Goal: Communication & Community: Answer question/provide support

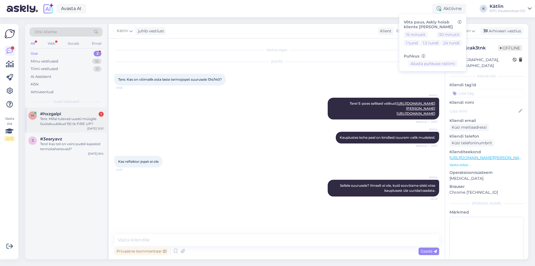
click at [54, 113] on span "#hxzgalpi" at bounding box center [50, 113] width 21 height 5
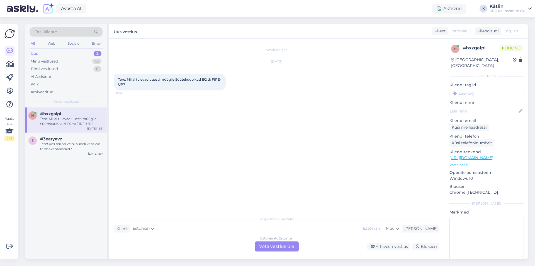
click at [282, 246] on div "Estonian to Estonian Võta vestlus üle" at bounding box center [277, 246] width 44 height 10
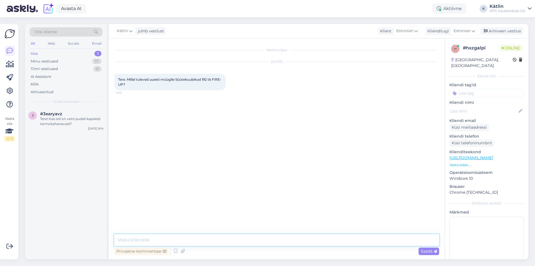
click at [177, 236] on textarea at bounding box center [276, 240] width 325 height 12
type textarea "Tere! Ei [PERSON_NAME] seisuga juurde tulemas, sest hankijal pole pakkuda."
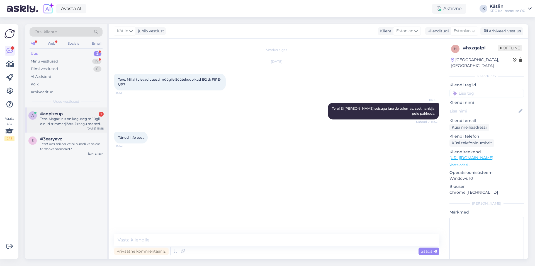
click at [62, 114] on span "#aqpizeup" at bounding box center [51, 113] width 23 height 5
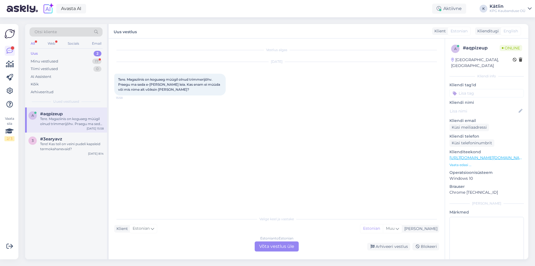
click at [276, 248] on div "Estonian to Estonian Võta vestlus üle" at bounding box center [277, 246] width 44 height 10
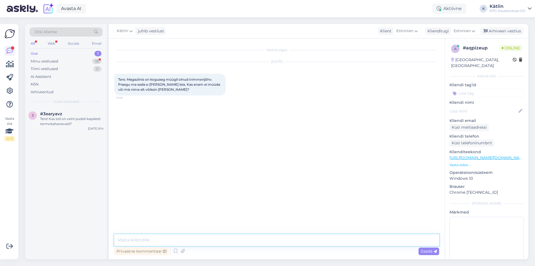
click at [249, 240] on textarea at bounding box center [276, 240] width 325 height 12
type textarea "Tere! Hetkel e-[PERSON_NAME] valikus ei ole, kauplustest koha pealt võib [PERSO…"
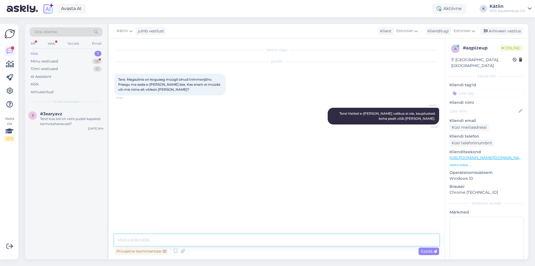
type textarea "J"
type textarea "Kuid enne uut hooaega neid juurde tulemas ei ole."
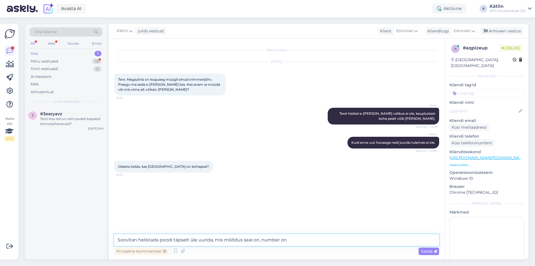
paste textarea "5552 0333"
type textarea "Soovitan helistada poodi täpselt üle uurida, mis mõõdus seal on, number on 5552…"
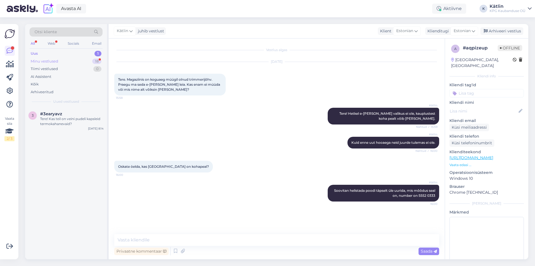
click at [41, 63] on div "Minu vestlused" at bounding box center [45, 62] width 28 height 6
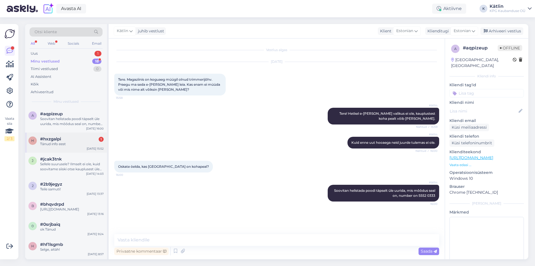
click at [56, 147] on div "h #hxzgalpi 1 Tänud info eest [DATE] 15:52" at bounding box center [66, 142] width 82 height 20
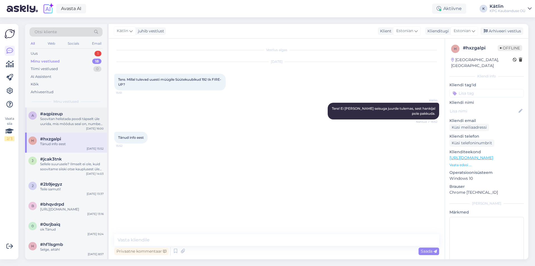
click at [49, 123] on div "Soovitan helistada poodi täpselt üle uurida, mis mõõdus seal on, number on 5552…" at bounding box center [72, 121] width 64 height 10
